Goal: Task Accomplishment & Management: Complete application form

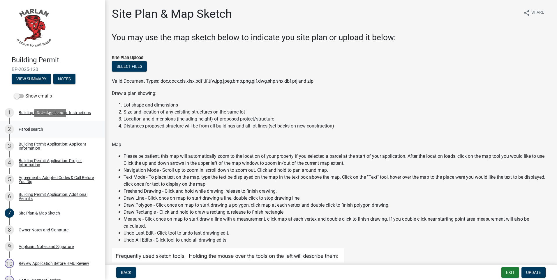
scroll to position [233, 0]
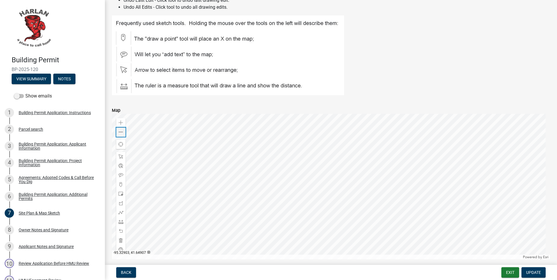
click at [123, 134] on span at bounding box center [121, 132] width 5 height 5
click at [172, 139] on div at bounding box center [331, 187] width 438 height 146
click at [119, 132] on span at bounding box center [121, 132] width 5 height 5
click at [181, 166] on div at bounding box center [331, 187] width 438 height 146
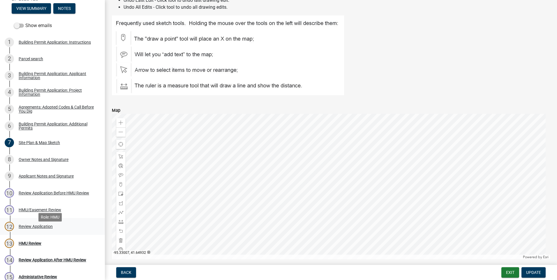
scroll to position [87, 0]
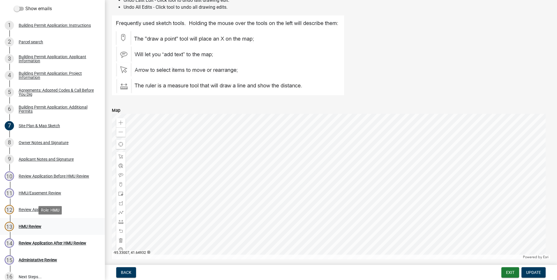
click at [22, 227] on div "HMU Review" at bounding box center [30, 227] width 23 height 4
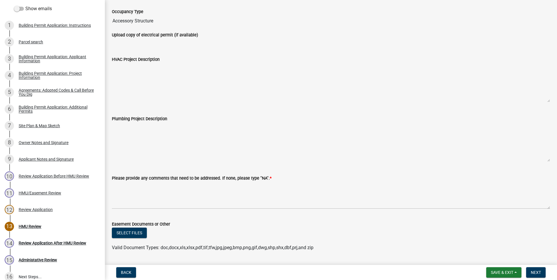
scroll to position [112, 0]
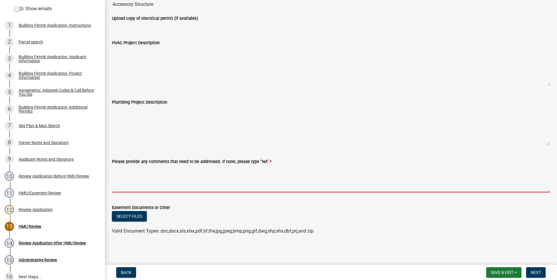
drag, startPoint x: 122, startPoint y: 168, endPoint x: 154, endPoint y: 168, distance: 31.7
click at [122, 168] on textarea "Please provide any comments that need to be addressed. If none, please type "NA…" at bounding box center [331, 178] width 438 height 27
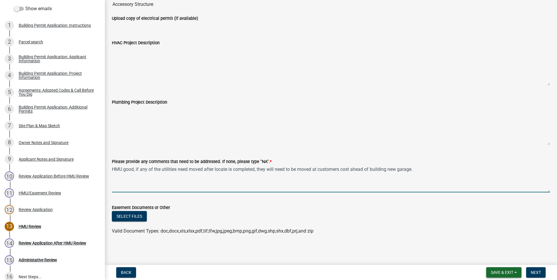
type textarea "HMU good, if any of the utilities need moved after locate is completed, they wi…"
click at [504, 273] on span "Save & Exit" at bounding box center [502, 272] width 22 height 5
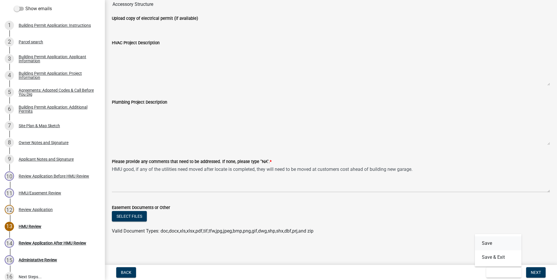
click at [490, 243] on button "Save" at bounding box center [498, 244] width 47 height 14
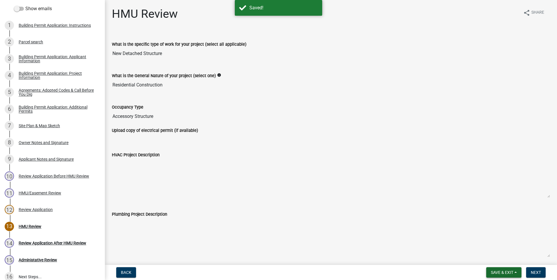
click at [498, 271] on span "Save & Exit" at bounding box center [502, 272] width 22 height 5
click at [493, 255] on button "Save & Exit" at bounding box center [498, 257] width 47 height 14
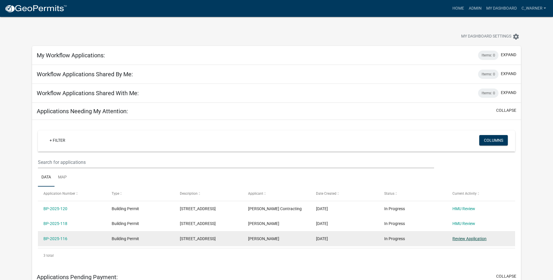
click at [461, 239] on link "Review Application" at bounding box center [469, 239] width 34 height 5
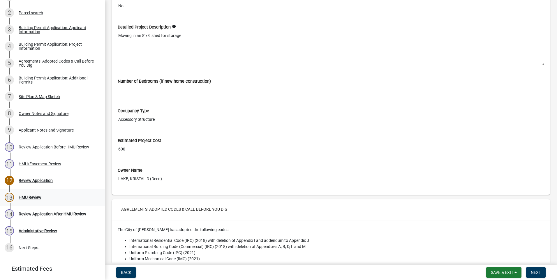
scroll to position [903, 0]
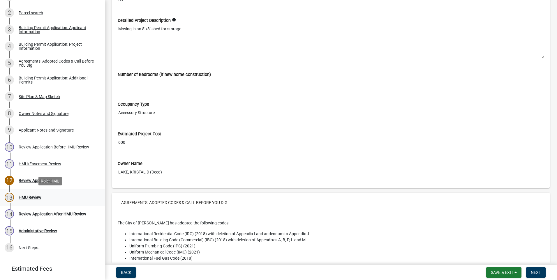
click at [36, 198] on div "HMU Review" at bounding box center [30, 197] width 23 height 4
click at [22, 197] on div "HMU Review" at bounding box center [30, 197] width 23 height 4
click at [24, 195] on div "HMU Review" at bounding box center [30, 197] width 23 height 4
